Goal: Check status: Check status

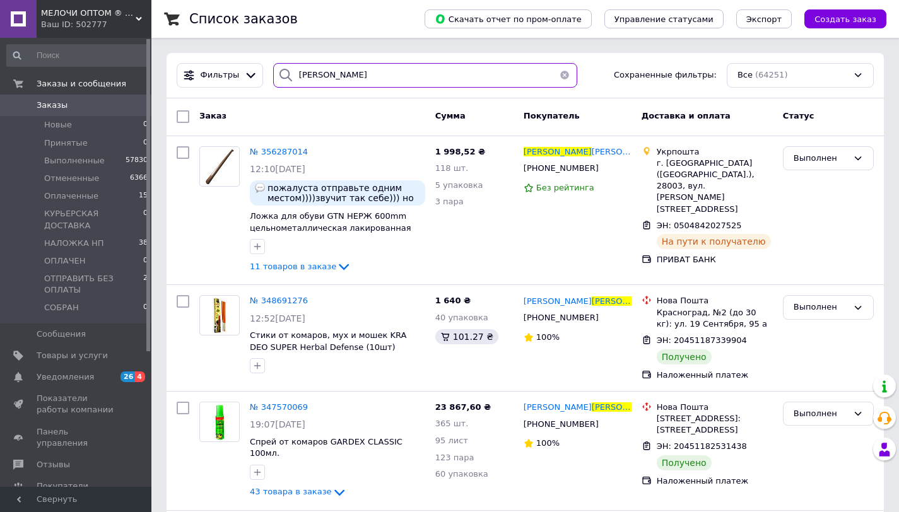
click at [337, 73] on input "[PERSON_NAME]" at bounding box center [425, 75] width 304 height 25
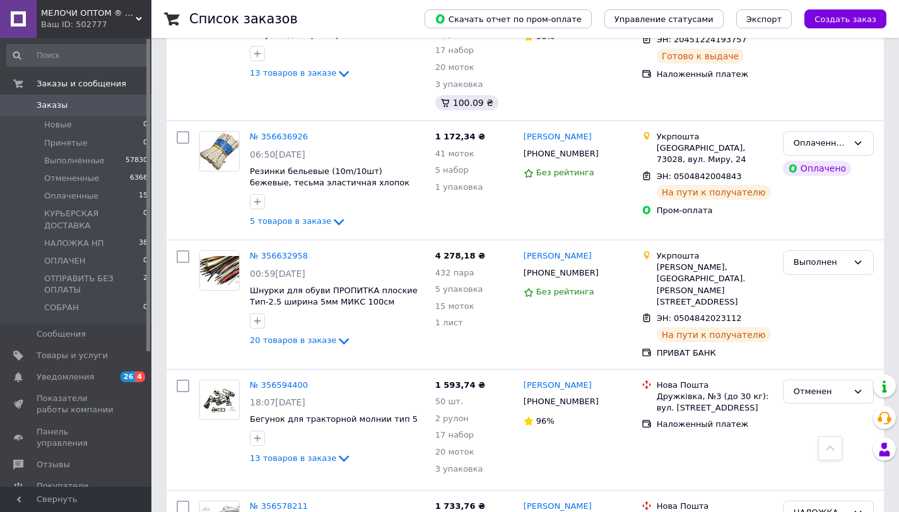
scroll to position [2328, 0]
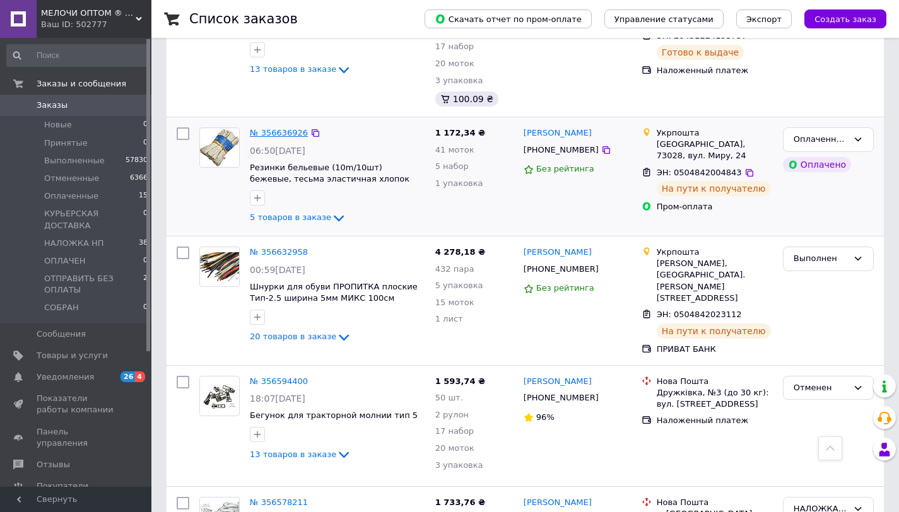
click at [296, 128] on link "№ 356636926" at bounding box center [279, 132] width 58 height 9
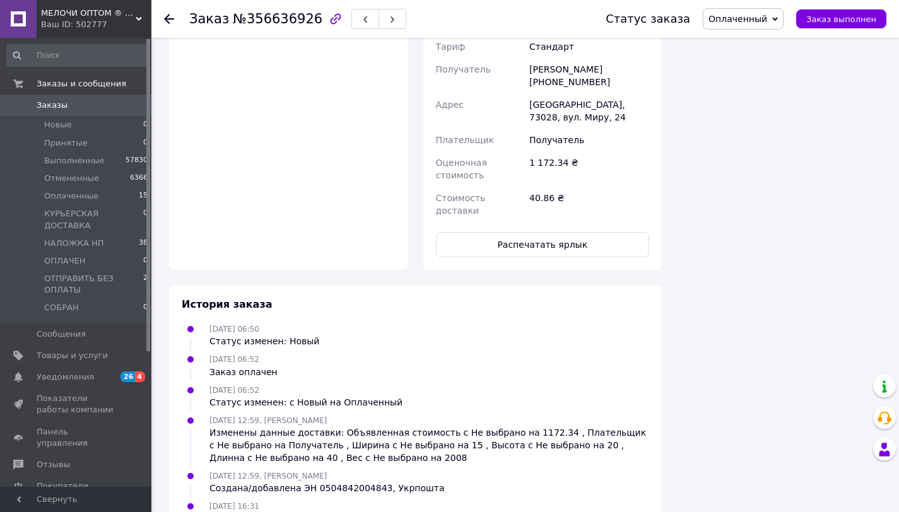
scroll to position [1032, 0]
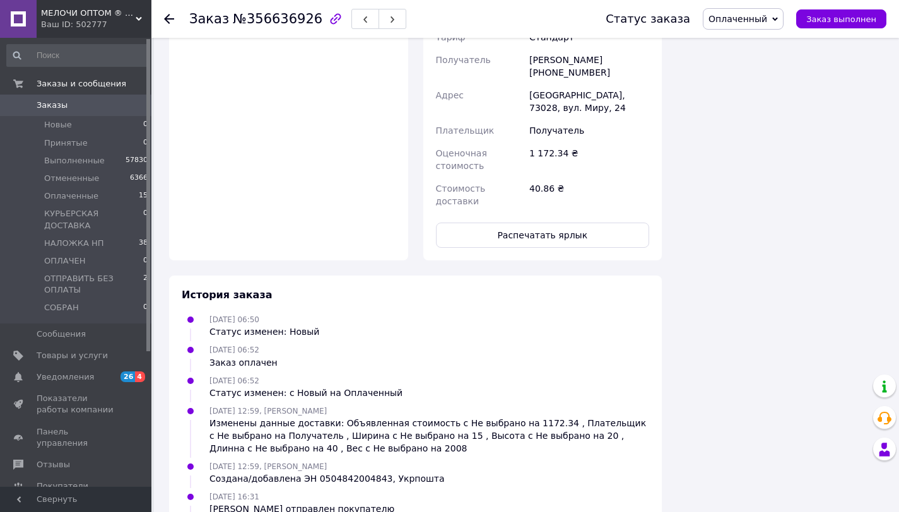
click at [172, 18] on icon at bounding box center [169, 19] width 10 height 10
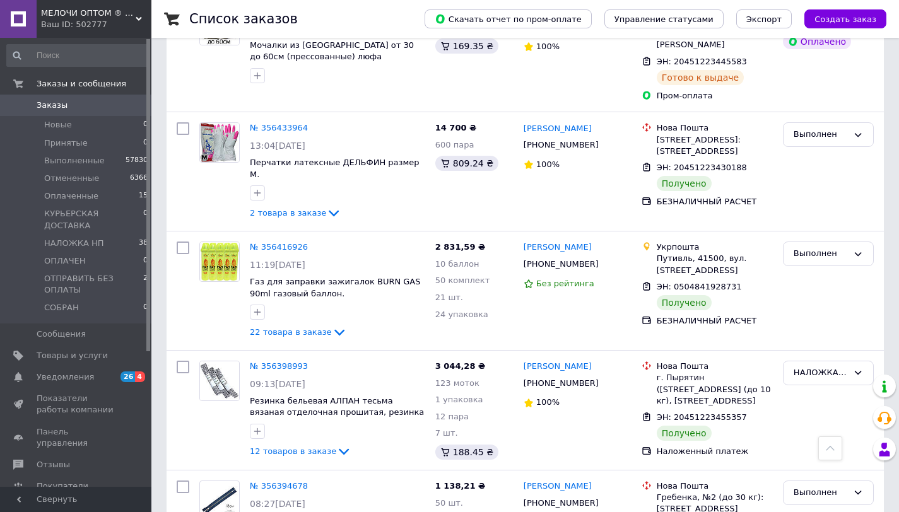
scroll to position [3557, 0]
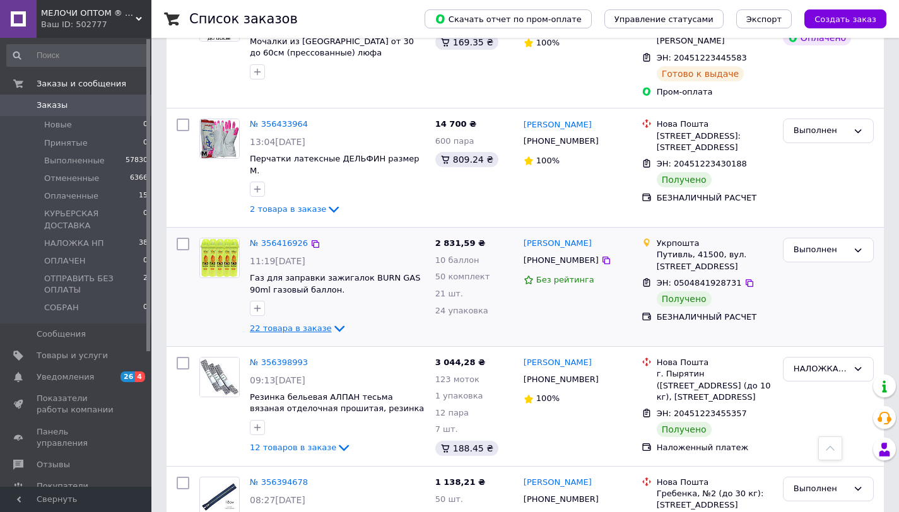
click at [332, 321] on icon at bounding box center [339, 328] width 15 height 15
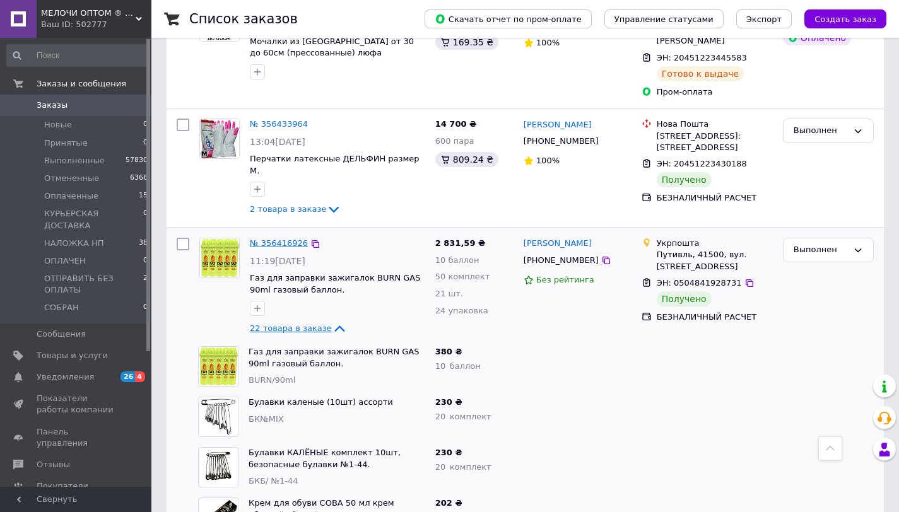
click at [266, 238] on link "№ 356416926" at bounding box center [279, 242] width 58 height 9
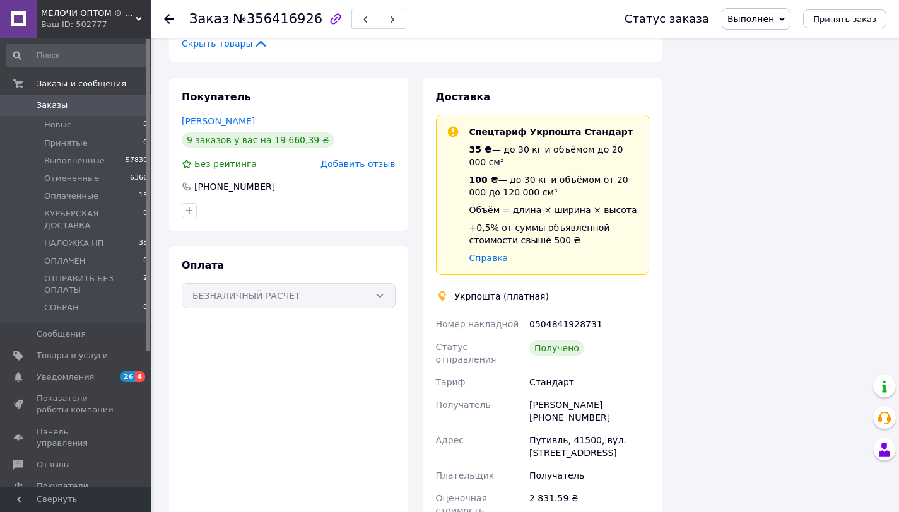
scroll to position [2554, 0]
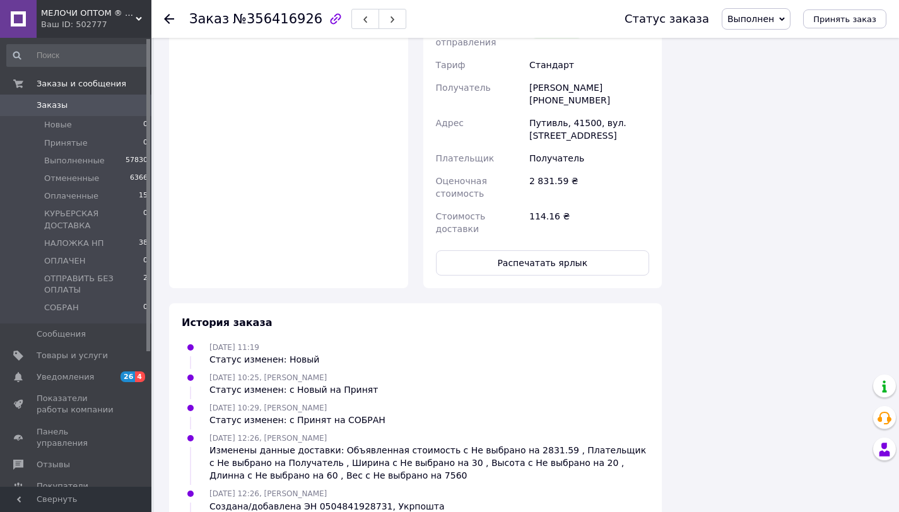
click at [168, 18] on icon at bounding box center [169, 19] width 10 height 10
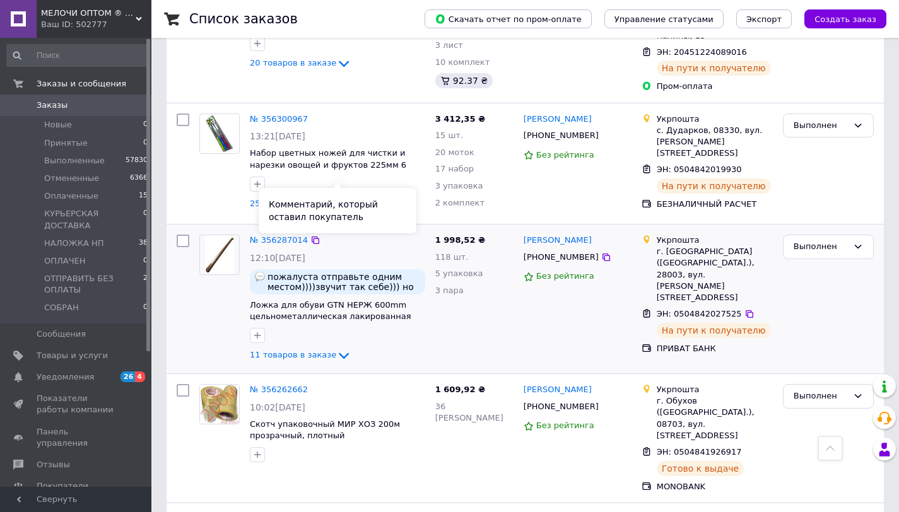
scroll to position [4441, 0]
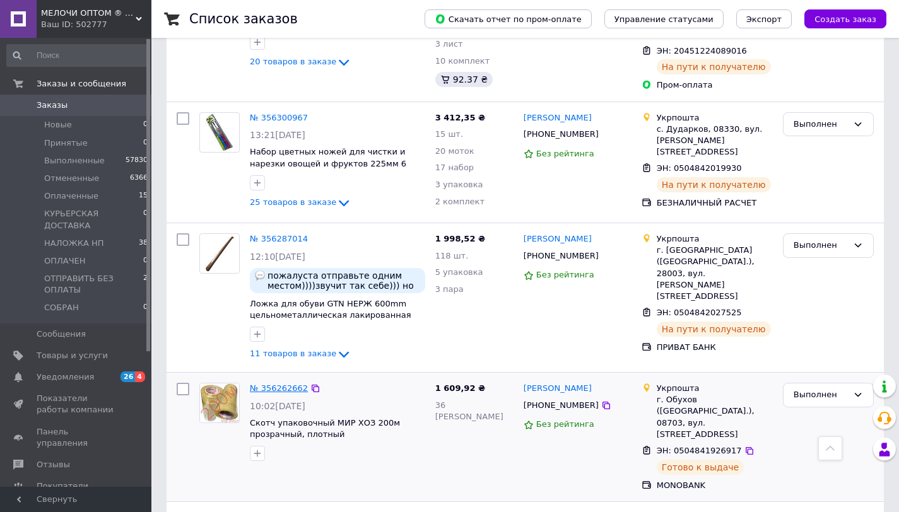
click at [276, 383] on link "№ 356262662" at bounding box center [279, 387] width 58 height 9
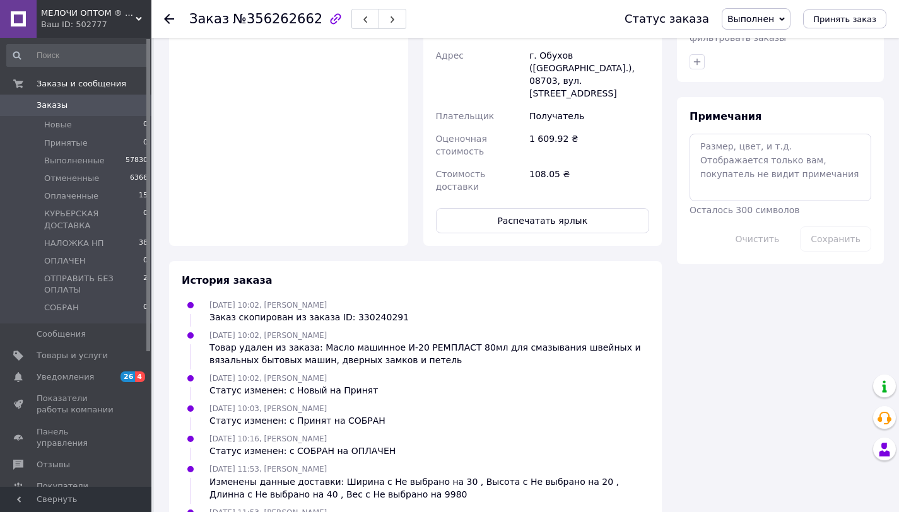
scroll to position [605, 0]
